Goal: Find specific page/section: Find specific page/section

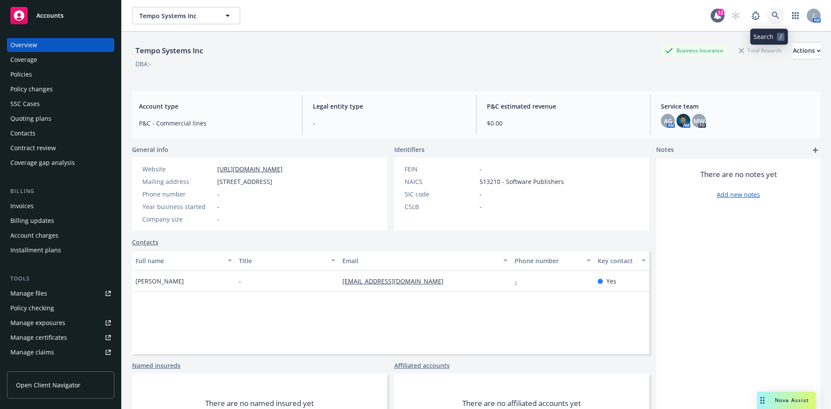
click at [772, 17] on icon at bounding box center [775, 15] width 7 height 7
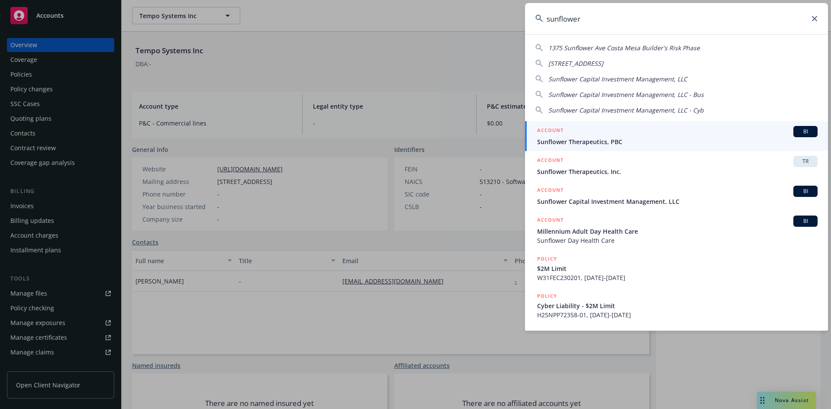
type input "sunflower"
click at [609, 133] on div "ACCOUNT BI" at bounding box center [677, 131] width 281 height 11
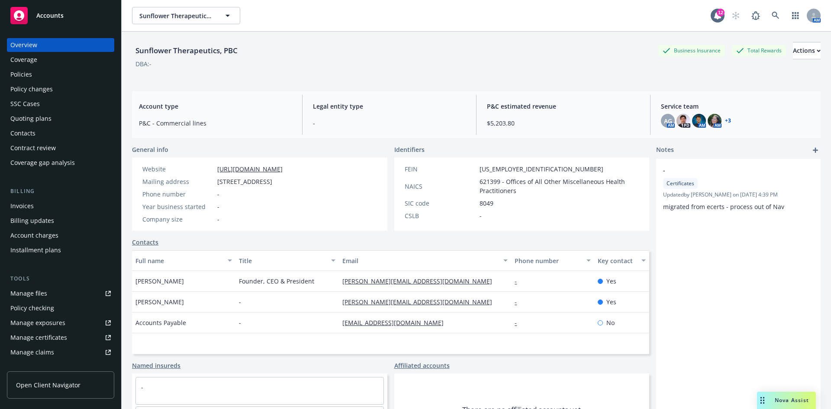
click at [68, 78] on div "Policies" at bounding box center [60, 75] width 100 height 14
